Goal: Check status: Check status

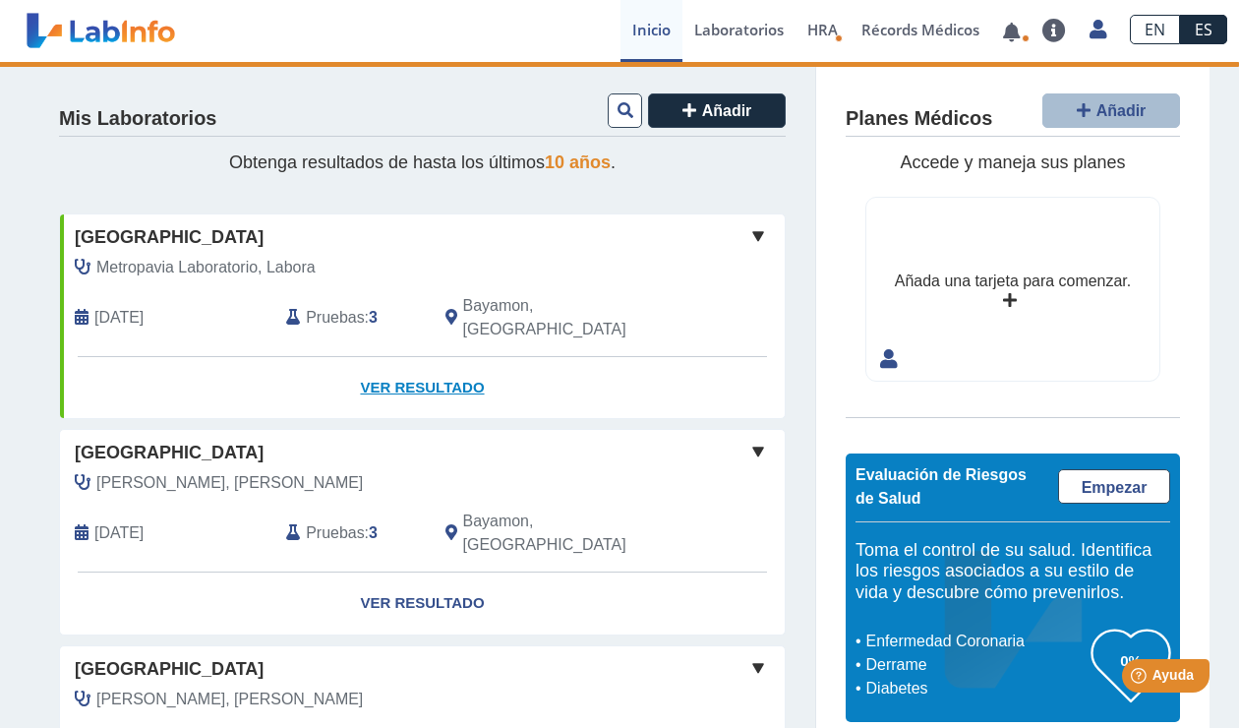
click at [373, 357] on link "Ver Resultado" at bounding box center [422, 388] width 725 height 62
click at [451, 365] on link "Ver Resultado" at bounding box center [422, 388] width 725 height 62
click at [151, 256] on span "Metropavia Laboratorio, Labora" at bounding box center [205, 268] width 219 height 24
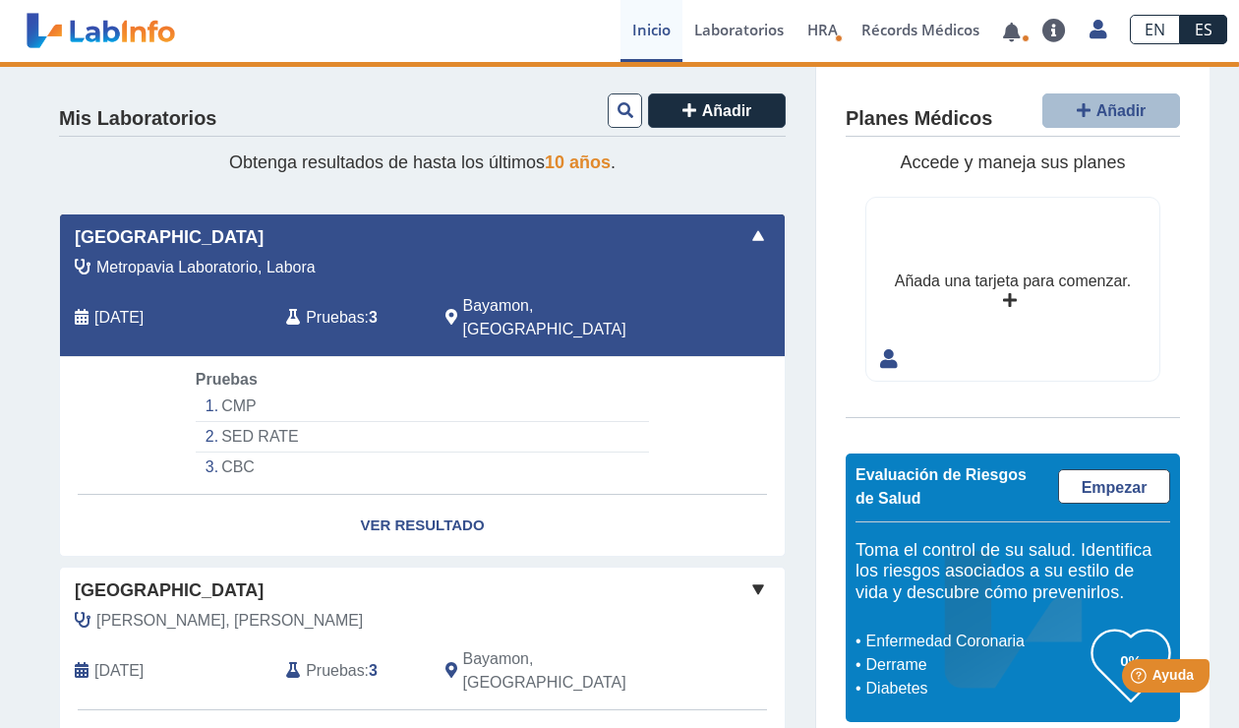
click at [658, 279] on div "Metropavia Laboratorio, Labora Sep 16, 2025 Pruebas : 3 Bayamon, PR" at bounding box center [377, 306] width 665 height 100
click at [186, 271] on span "Metropavia Laboratorio, Labora" at bounding box center [205, 268] width 219 height 24
click at [444, 495] on link "Ver Resultado" at bounding box center [422, 526] width 725 height 62
click at [105, 306] on span "[DATE]" at bounding box center [118, 318] width 49 height 24
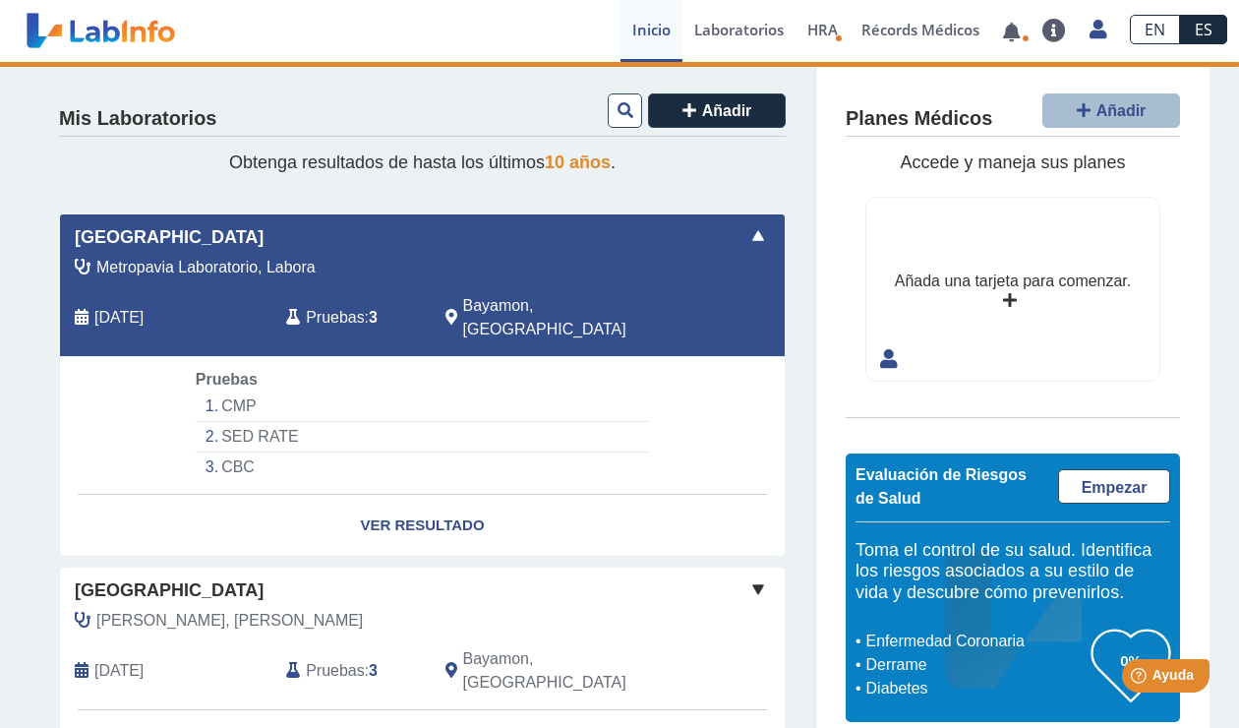
click at [145, 256] on span "Metropavia Laboratorio, Labora" at bounding box center [205, 268] width 219 height 24
click at [224, 391] on li "CMP" at bounding box center [422, 406] width 453 height 30
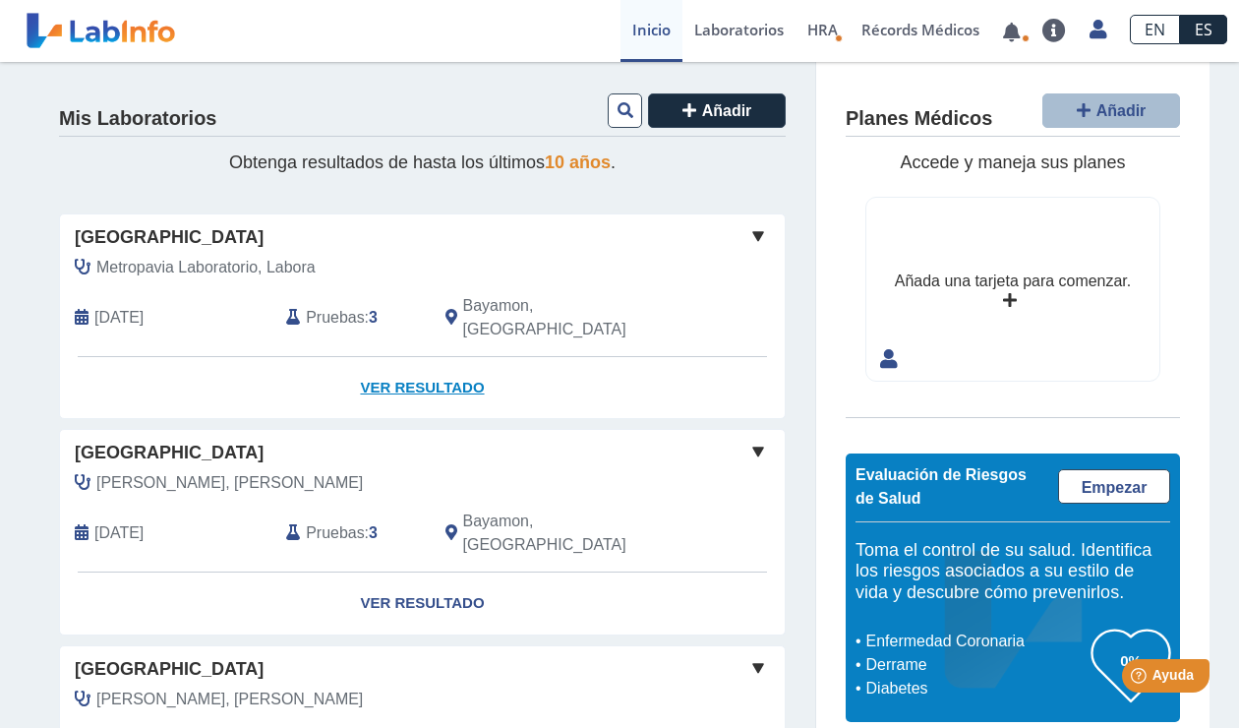
click at [420, 357] on link "Ver Resultado" at bounding box center [422, 388] width 725 height 62
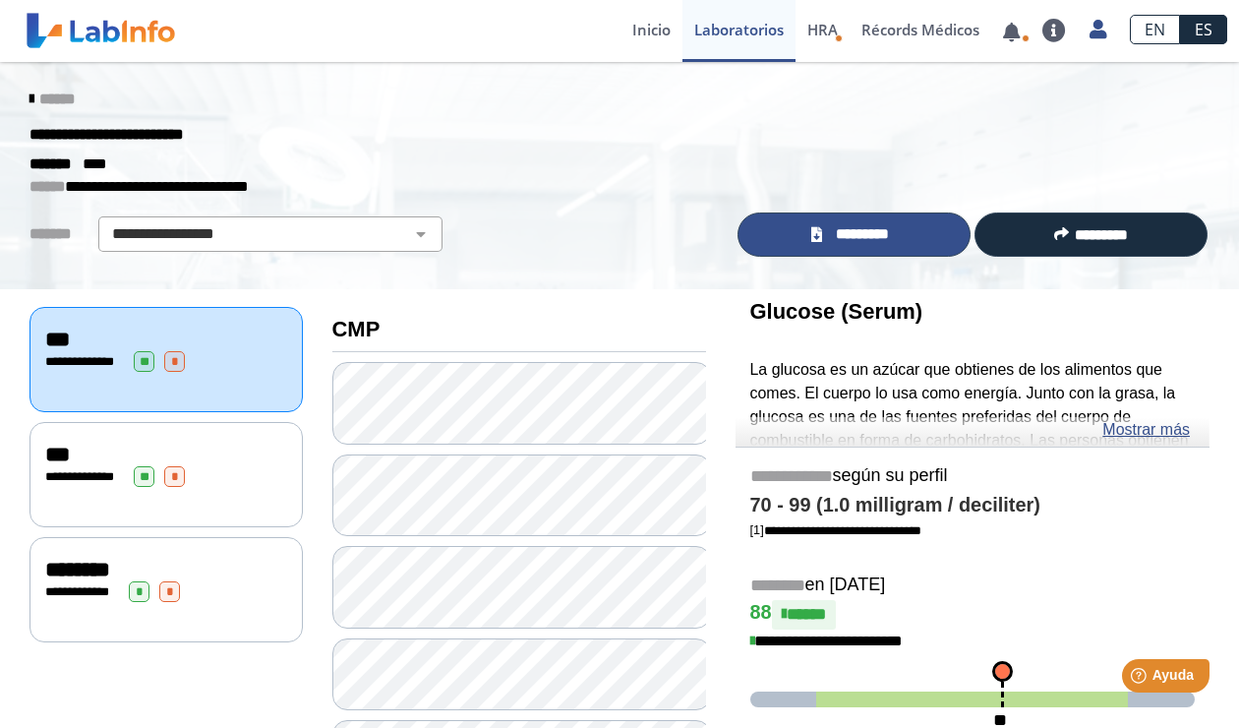
click at [828, 232] on span "*********" at bounding box center [862, 234] width 68 height 23
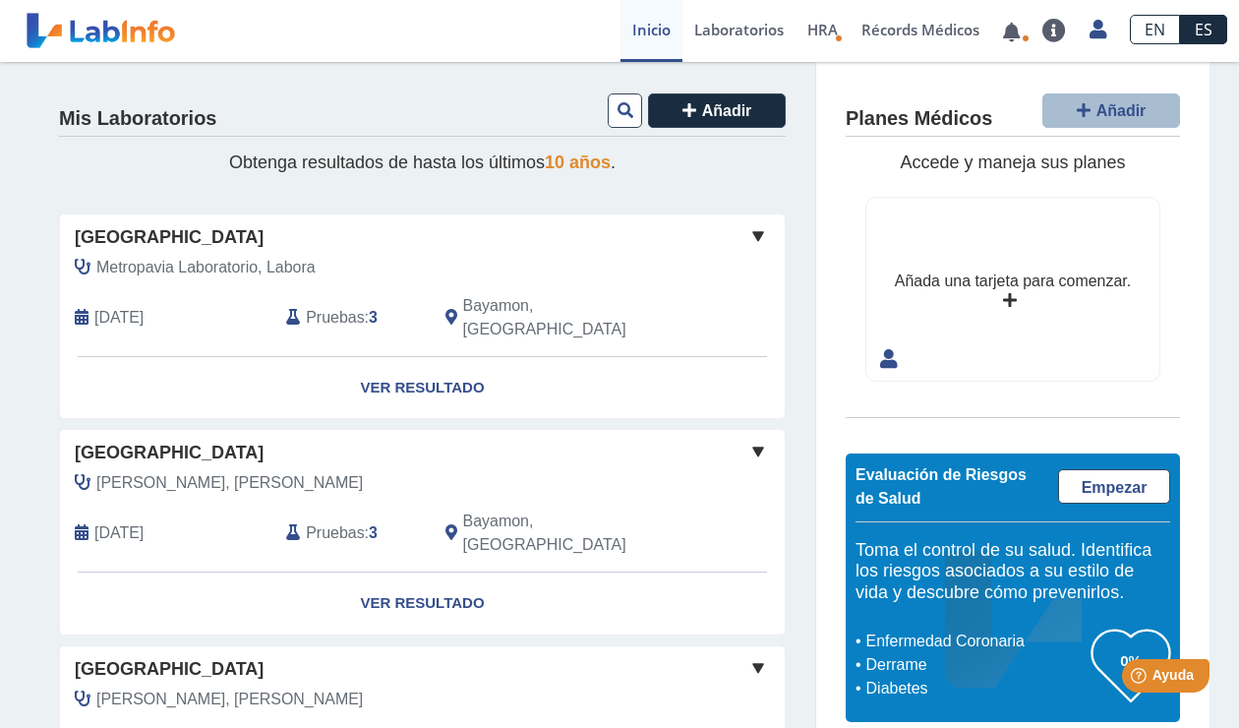
scroll to position [121, 0]
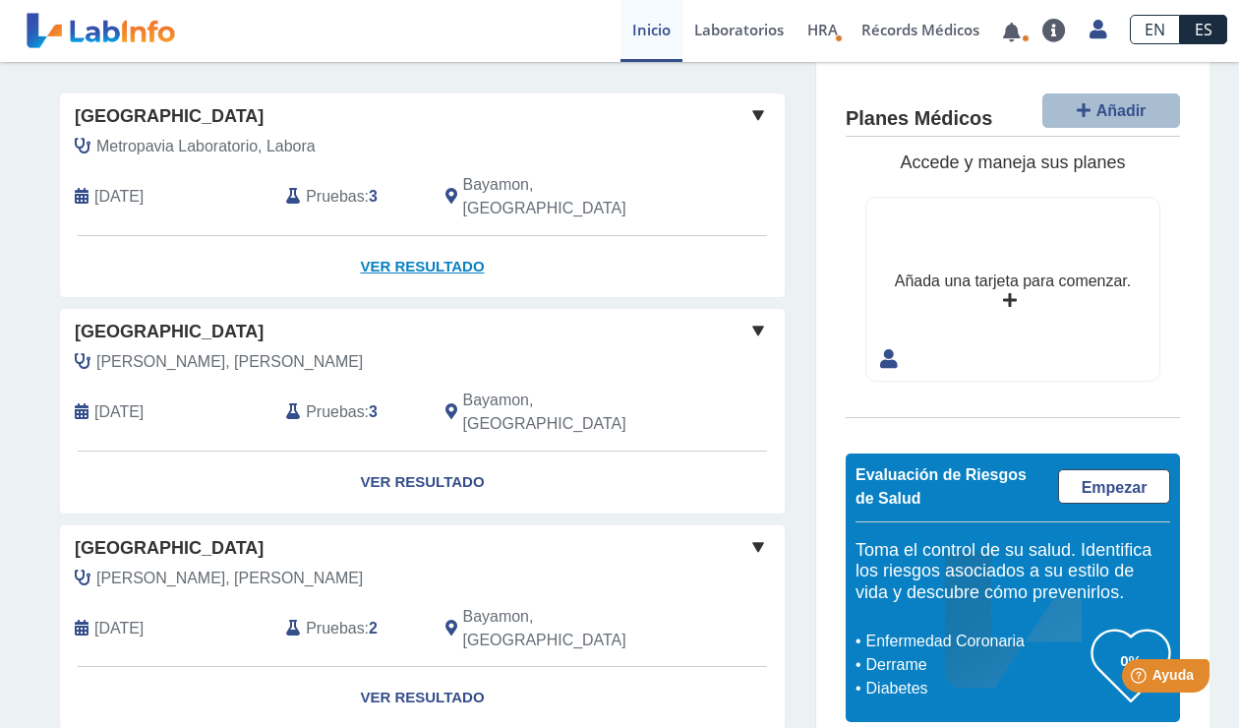
click at [422, 236] on link "Ver Resultado" at bounding box center [422, 267] width 725 height 62
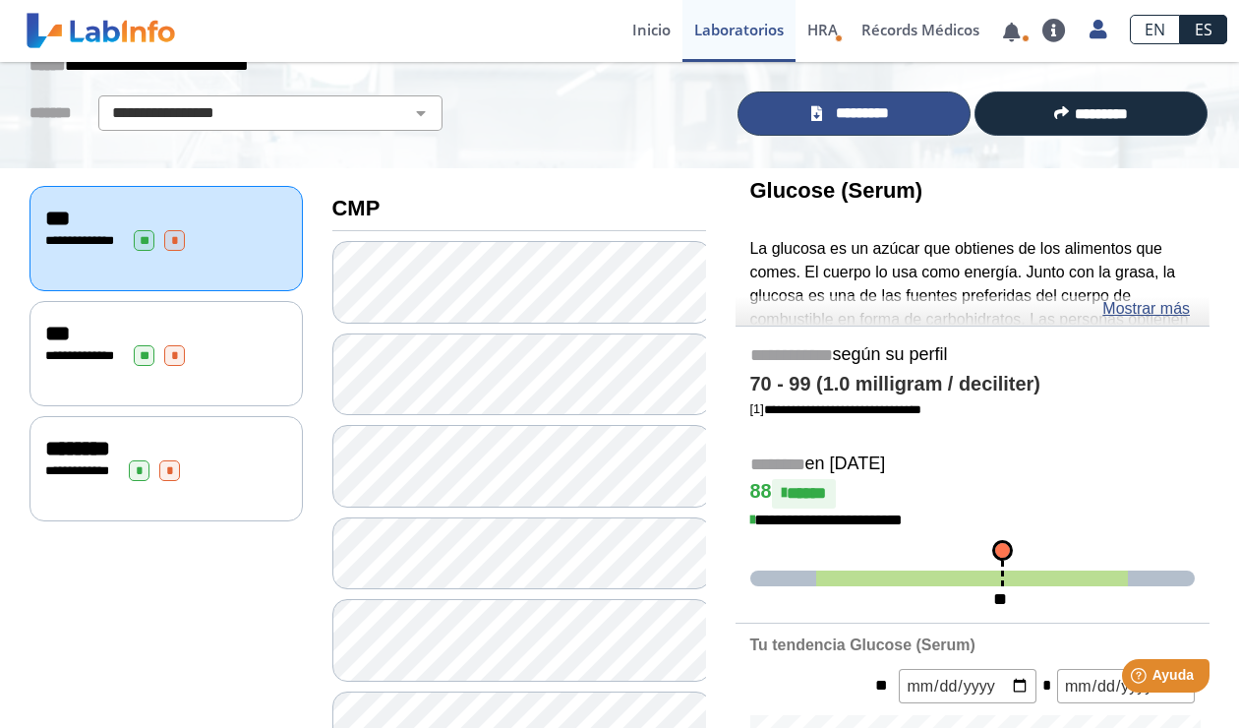
click at [853, 107] on span "*********" at bounding box center [862, 113] width 68 height 23
